Goal: Check status: Check status

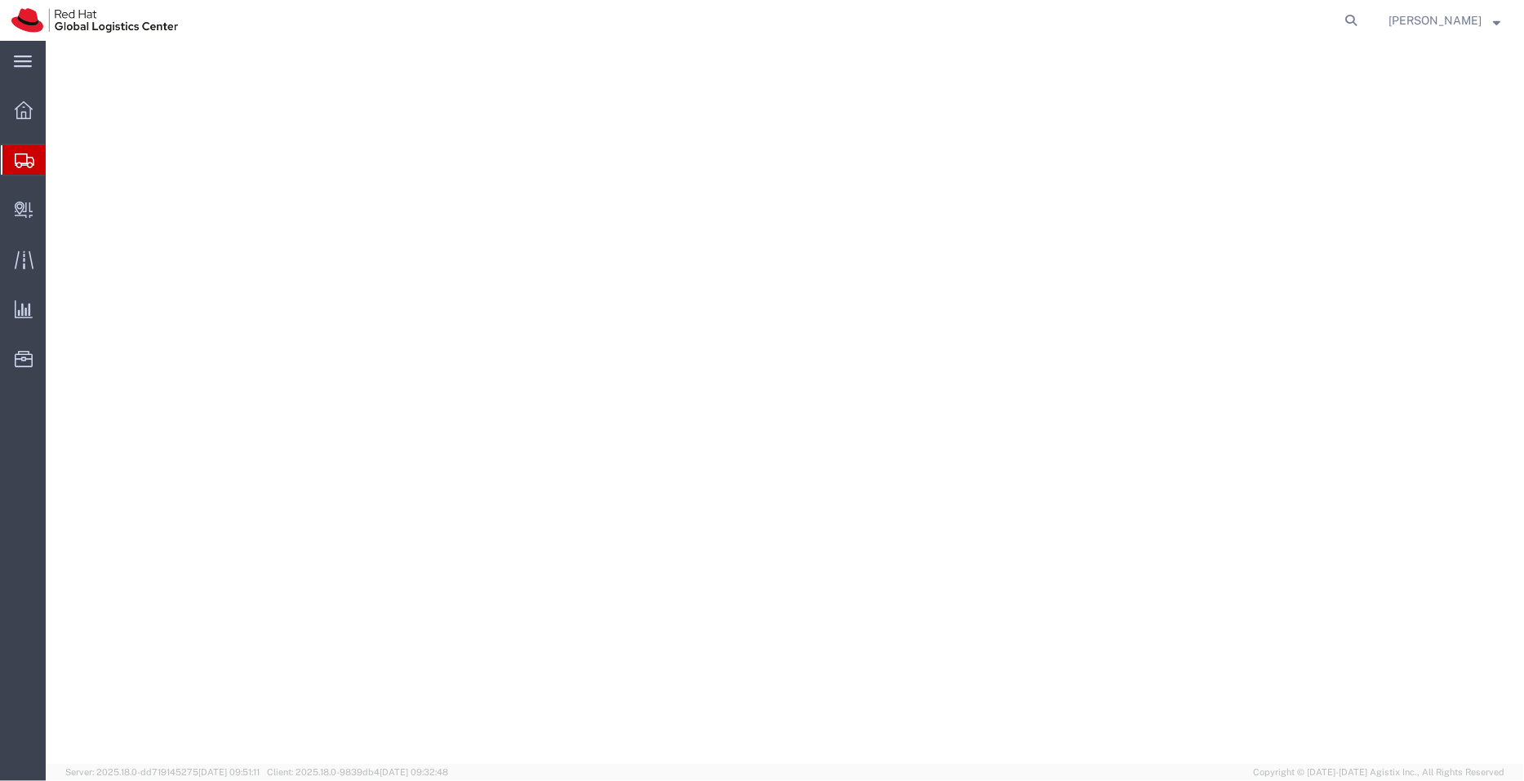
select select "COSTCENTER"
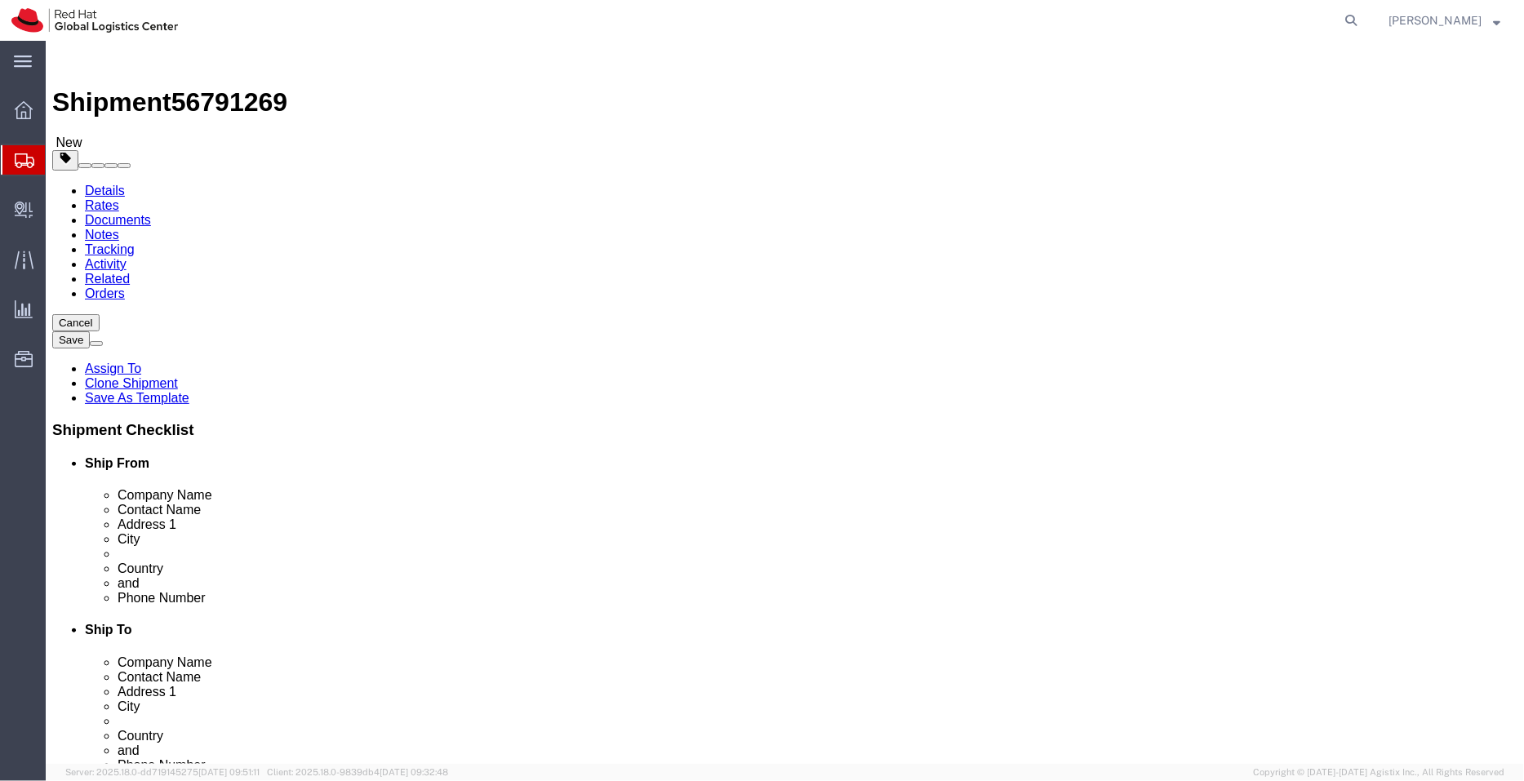
scroll to position [525, 0]
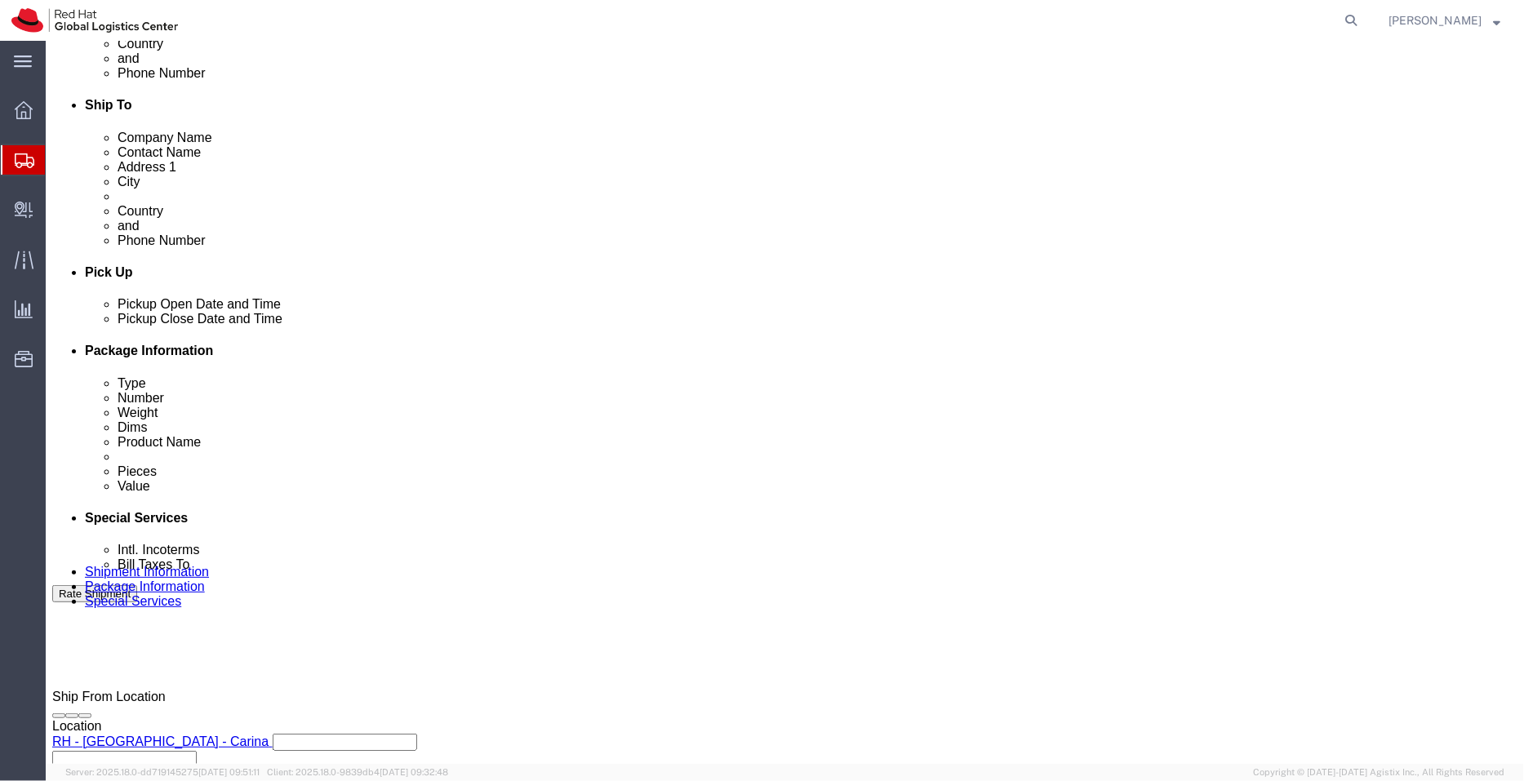
drag, startPoint x: 0, startPoint y: 0, endPoint x: 200, endPoint y: 116, distance: 231.2
click link "Package Information"
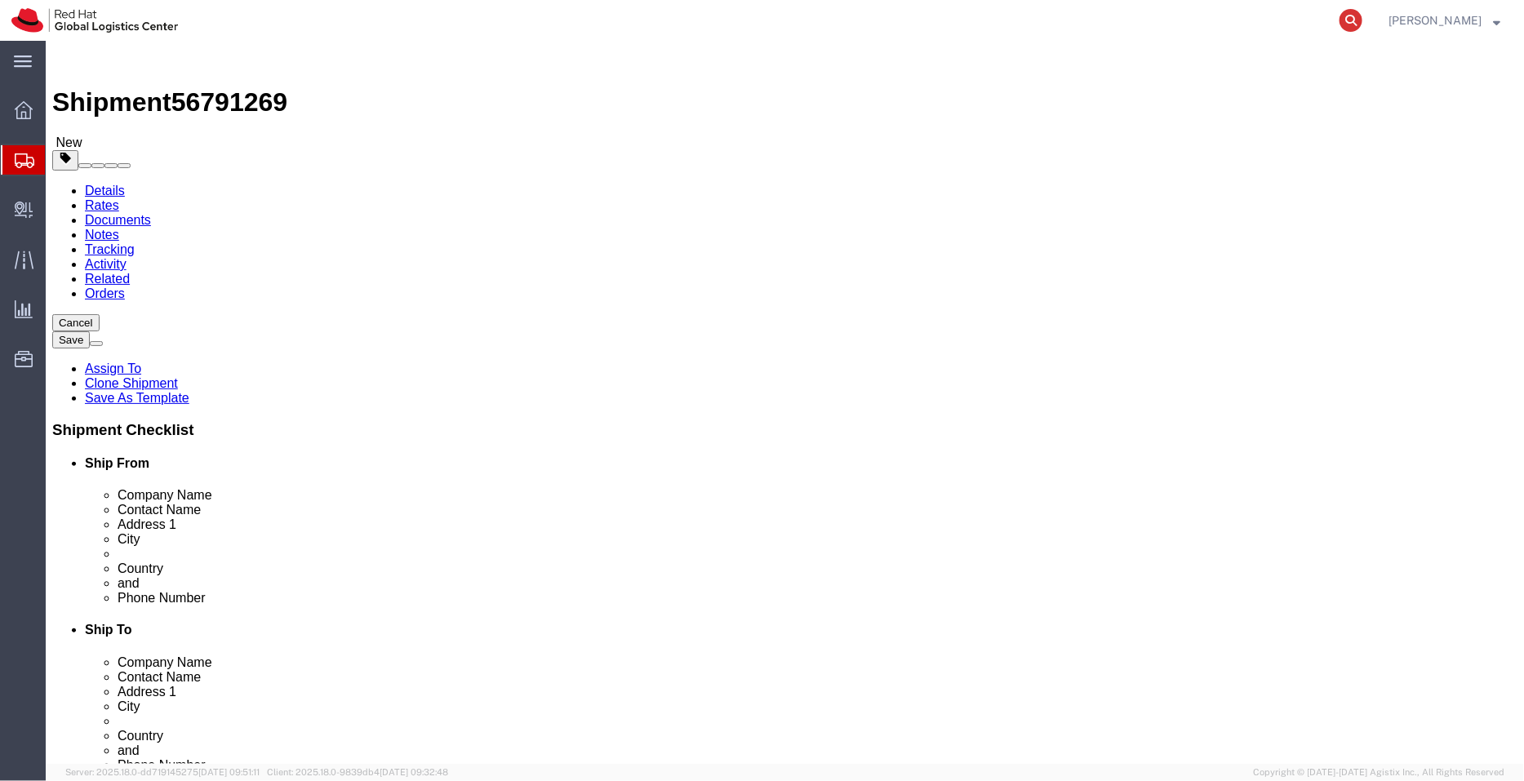
click at [1355, 17] on icon at bounding box center [1351, 20] width 23 height 23
paste input "58155461361"
type input "58155461361"
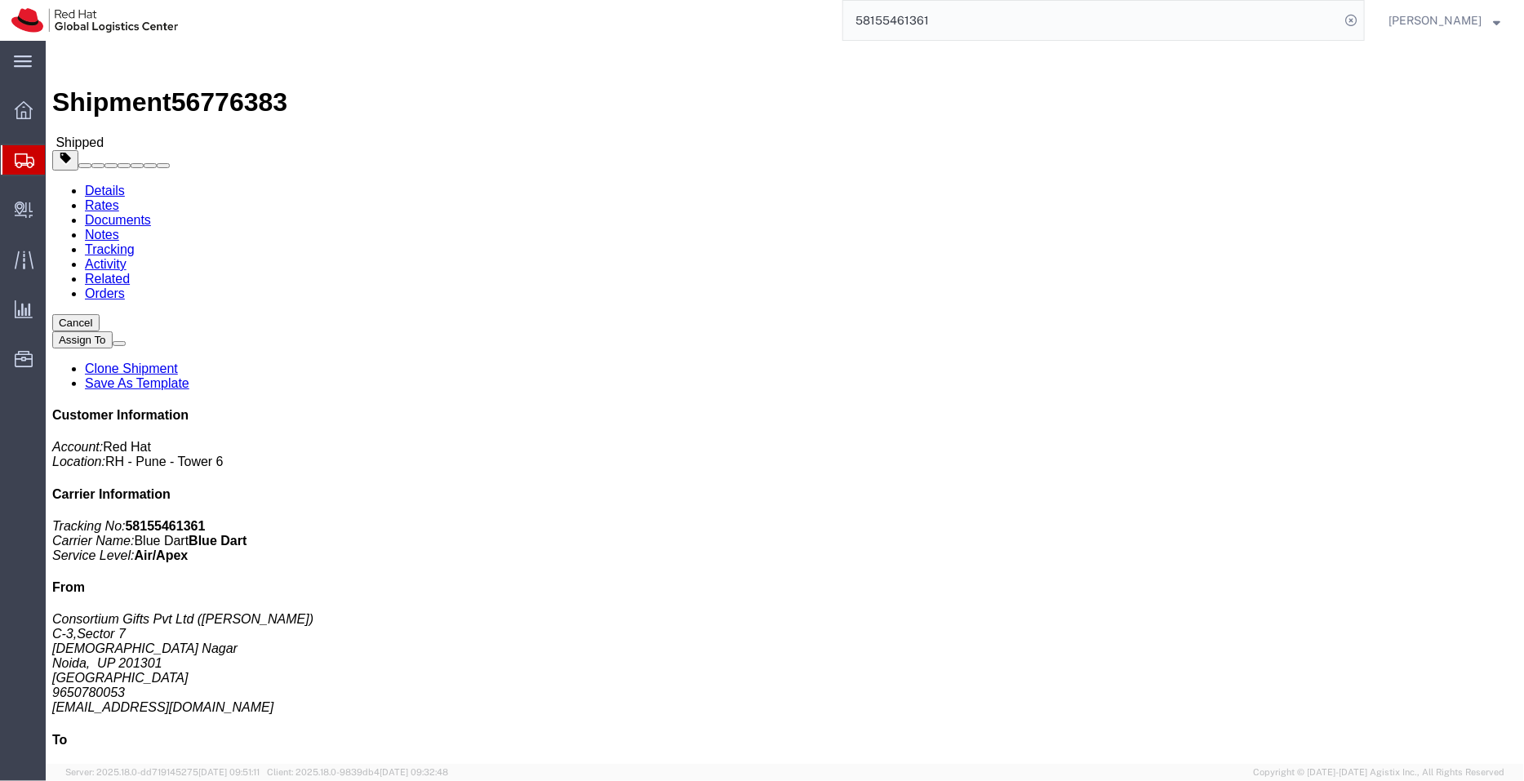
click div "Ship From Consortium Gifts Pvt Ltd ([PERSON_NAME][STREET_ADDRESS] 9650780053 [E…"
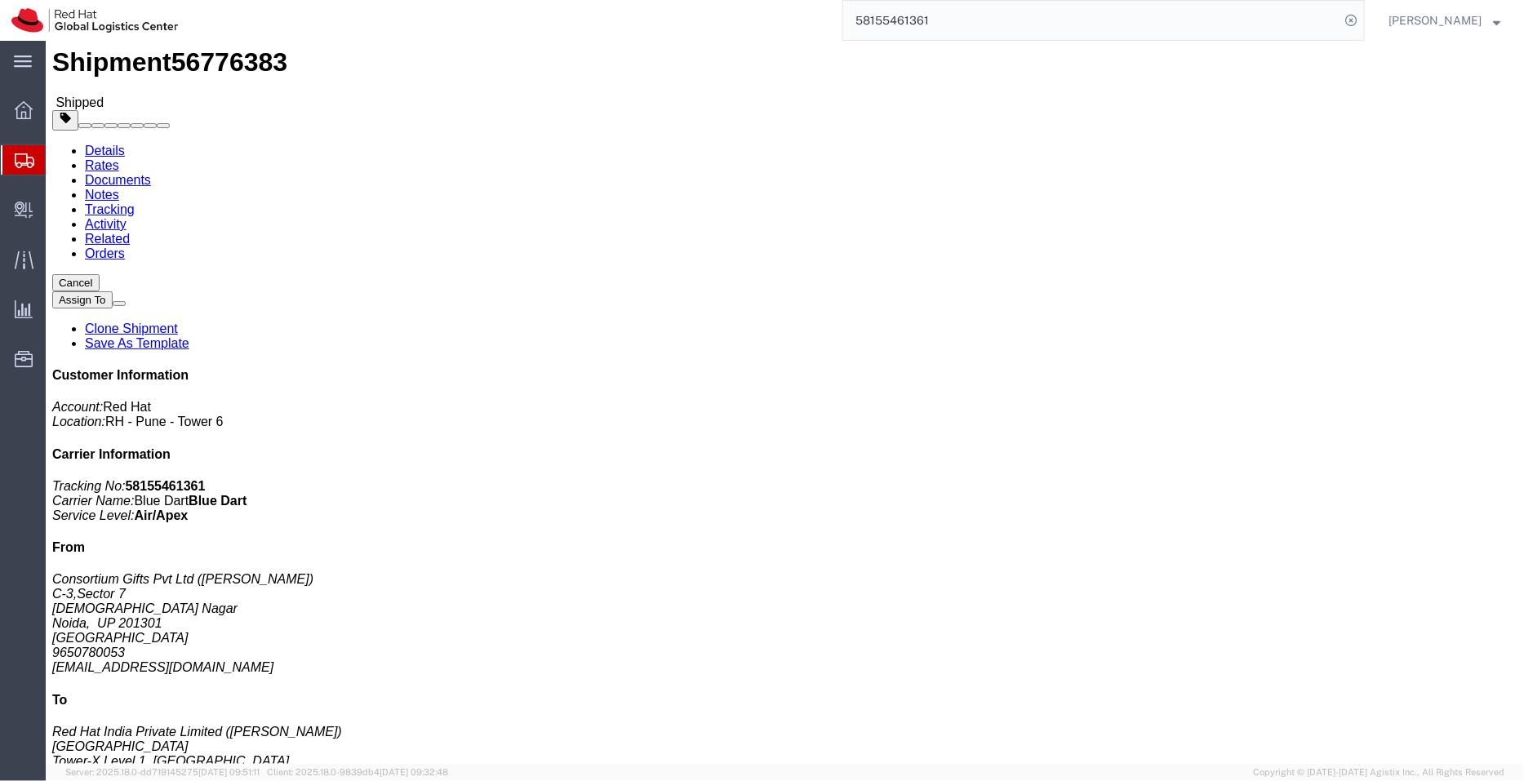
scroll to position [162, 0]
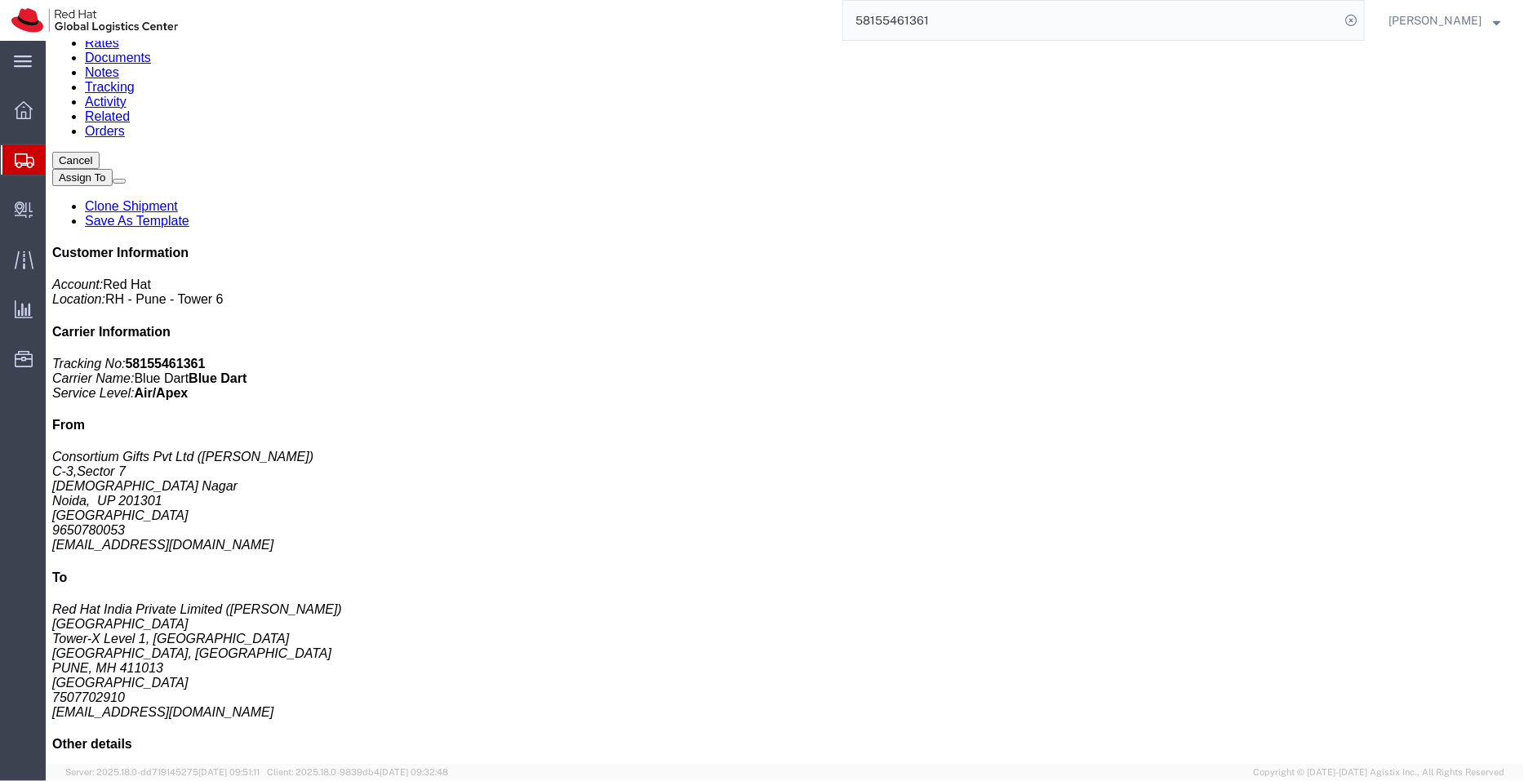
click div "Shipment 56776383 Shipped Details Rates Documents Notes Tracking Activity Relat…"
click at [0, 0] on span "Shipment Manager" at bounding box center [0, 0] width 0 height 0
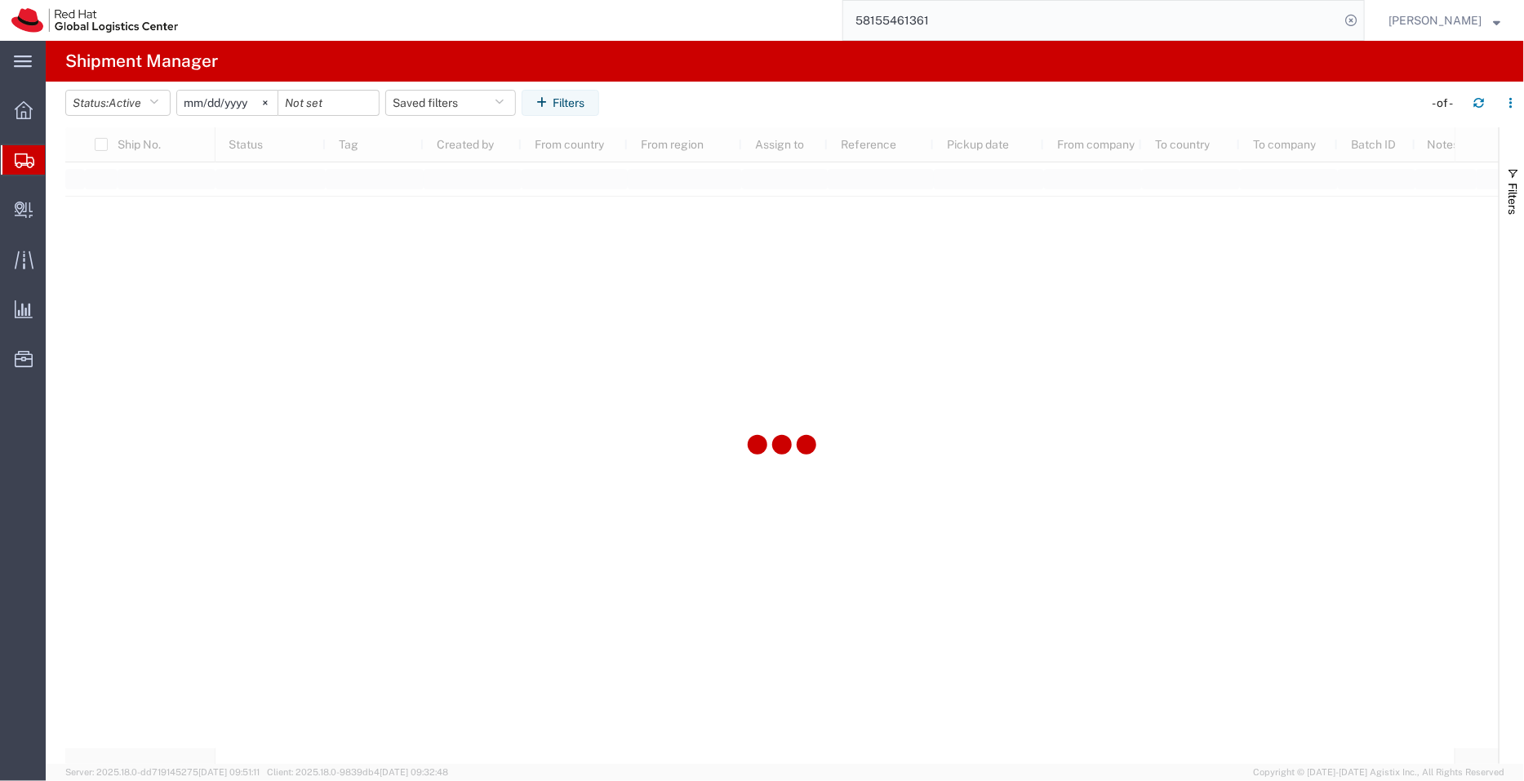
type input "[DATE]"
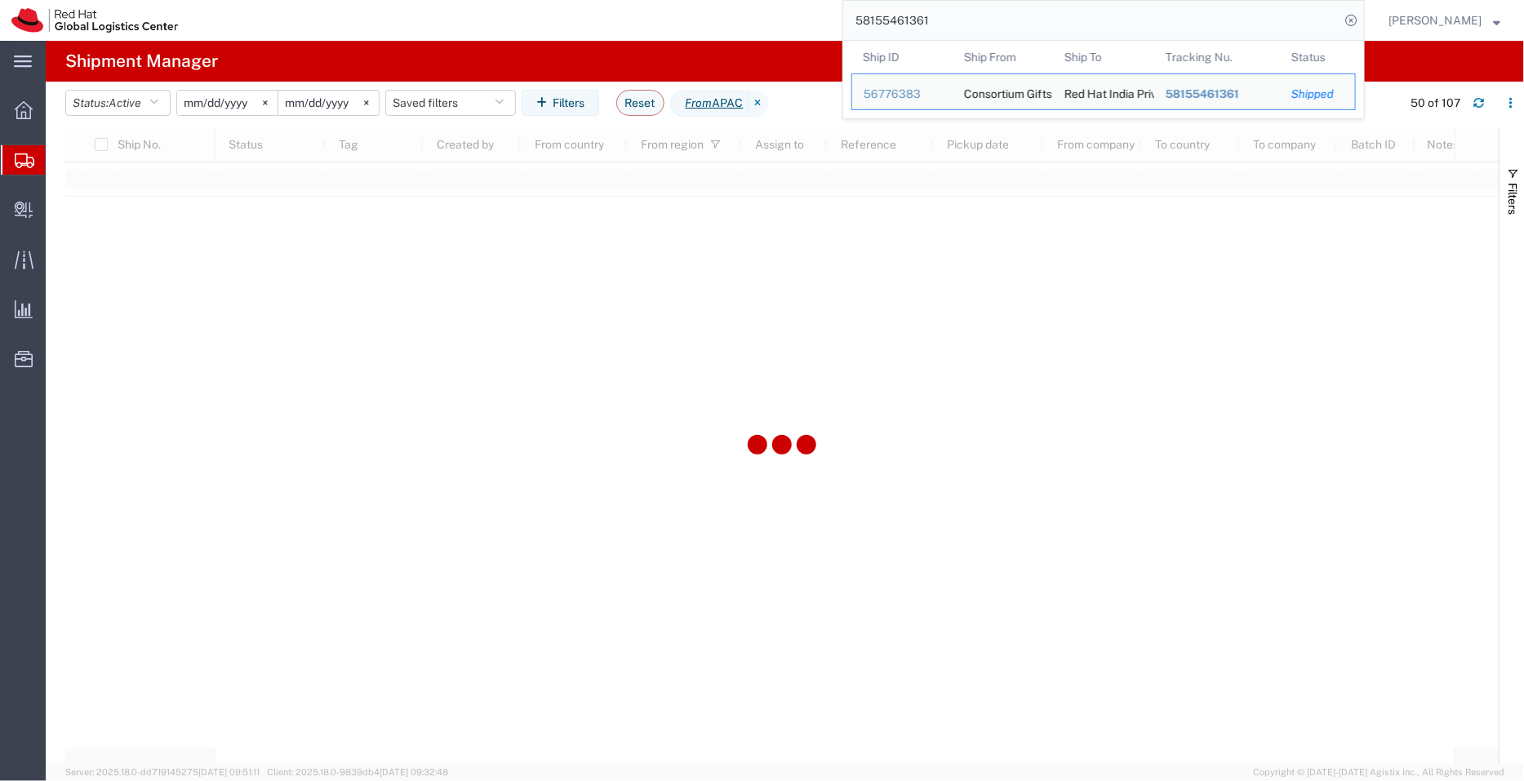
click at [973, 27] on input "58155461361" at bounding box center [1091, 20] width 496 height 39
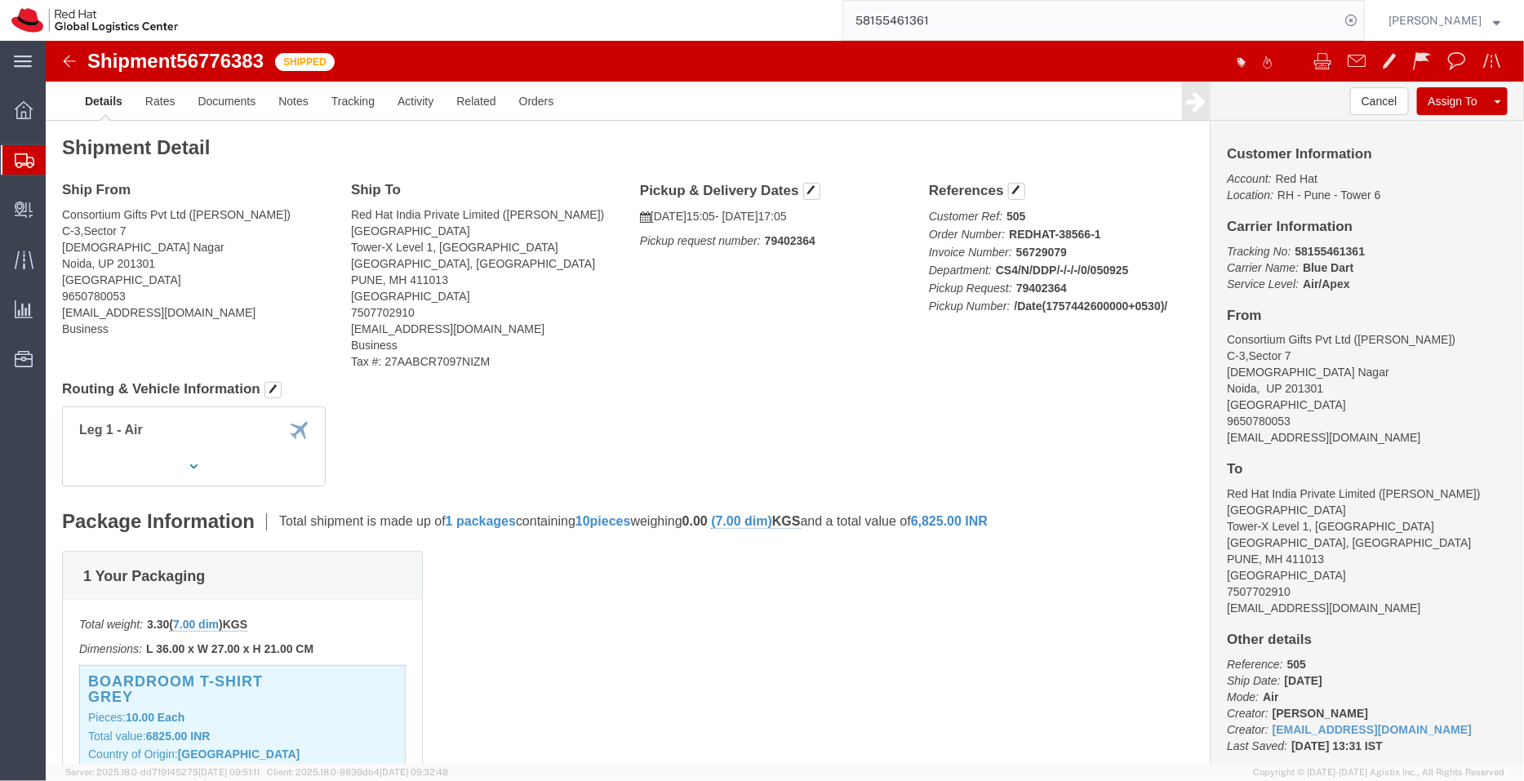
click div "References Customer Ref: 505 Order Number: REDHAT-38566-1 Invoice Number: 56729…"
